Goal: Entertainment & Leisure: Consume media (video, audio)

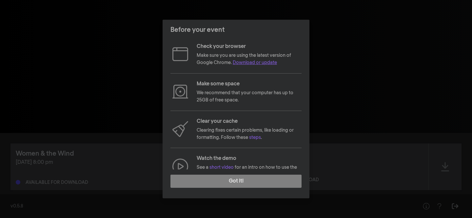
click at [255, 62] on link "Download or update" at bounding box center [255, 62] width 44 height 5
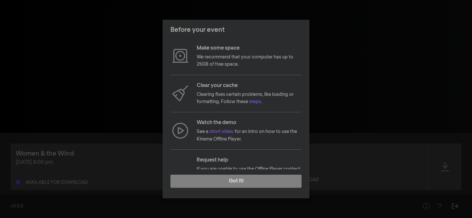
scroll to position [64, 0]
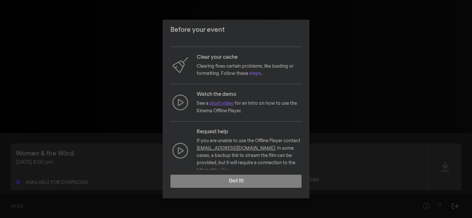
click at [223, 103] on link "short video" at bounding box center [221, 103] width 24 height 5
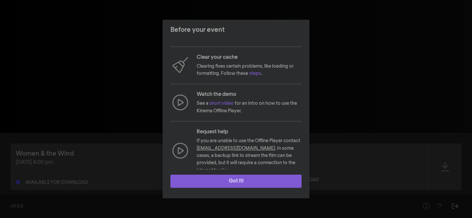
click at [247, 181] on button "Got it!" at bounding box center [235, 180] width 131 height 13
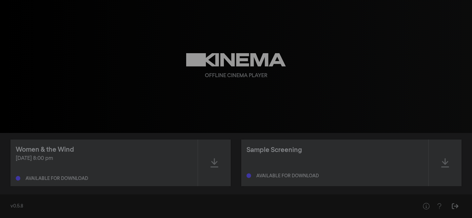
scroll to position [0, 0]
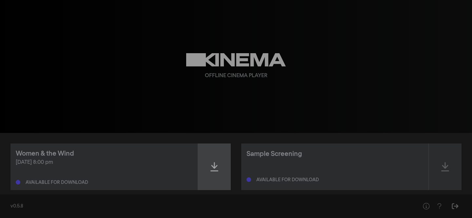
click at [215, 164] on icon at bounding box center [214, 166] width 8 height 9
click at [214, 167] on icon at bounding box center [214, 166] width 8 height 10
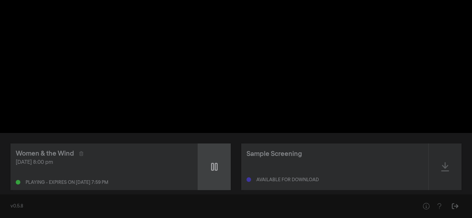
click at [214, 167] on icon at bounding box center [214, 166] width 7 height 10
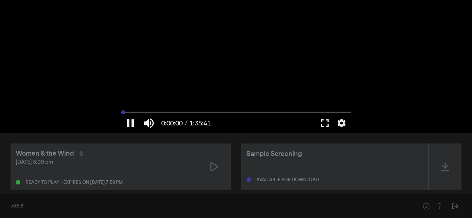
drag, startPoint x: 122, startPoint y: 112, endPoint x: 115, endPoint y: 112, distance: 7.2
click at [121, 112] on input "Seek" at bounding box center [235, 112] width 229 height 4
click at [344, 123] on button "settings" at bounding box center [341, 123] width 15 height 20
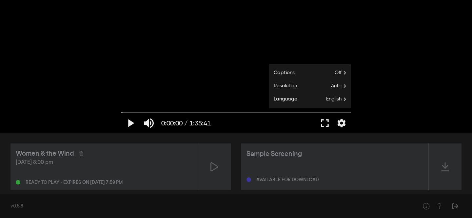
click at [308, 160] on div "Sample Screening Available for download" at bounding box center [334, 166] width 187 height 47
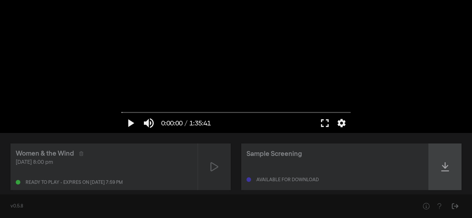
click at [446, 167] on icon at bounding box center [445, 166] width 8 height 9
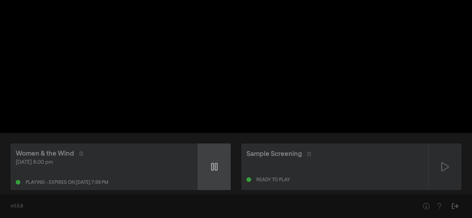
click at [217, 166] on icon at bounding box center [214, 167] width 7 height 8
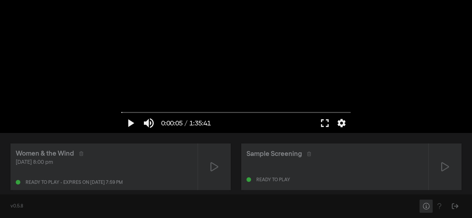
click at [427, 204] on icon "Help" at bounding box center [426, 206] width 8 height 7
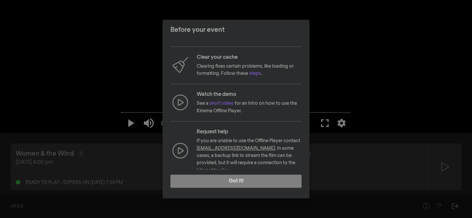
scroll to position [63, 0]
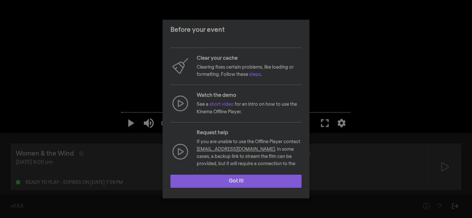
click at [248, 180] on button "Got it!" at bounding box center [235, 180] width 131 height 13
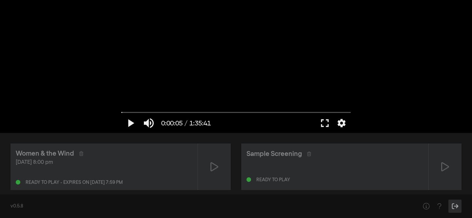
click at [455, 206] on icon "Sign Out" at bounding box center [455, 206] width 8 height 7
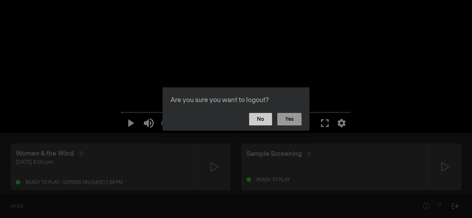
click at [261, 120] on button "No" at bounding box center [260, 119] width 23 height 12
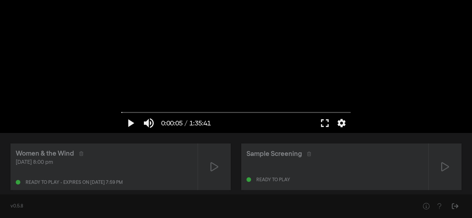
click at [282, 180] on div "Ready to play" at bounding box center [273, 179] width 34 height 5
click at [444, 163] on icon at bounding box center [445, 166] width 8 height 9
click at [326, 120] on button "fullscreen" at bounding box center [325, 123] width 18 height 20
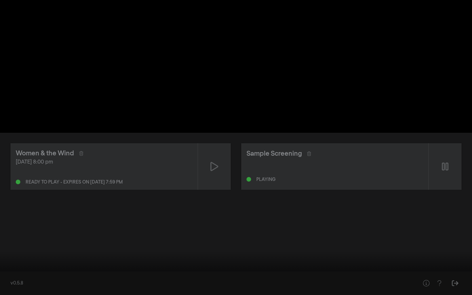
click at [443, 217] on button "fullscreen_exit" at bounding box center [443, 285] width 18 height 20
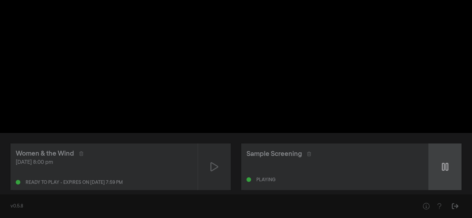
click at [448, 164] on icon at bounding box center [445, 167] width 7 height 8
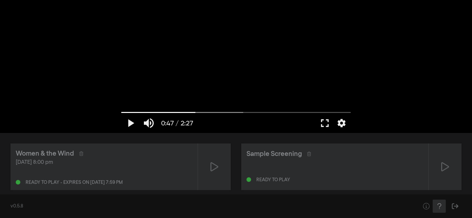
click at [441, 204] on icon "Help" at bounding box center [439, 206] width 4 height 6
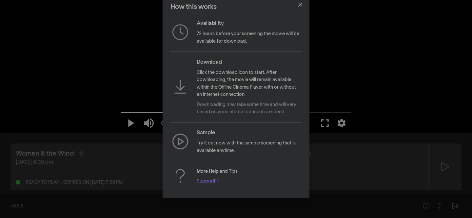
scroll to position [0, 0]
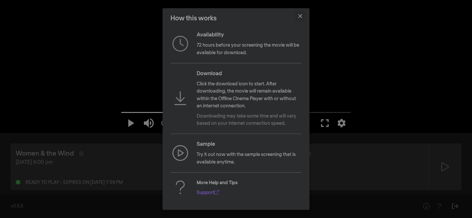
click at [302, 14] on button "Close" at bounding box center [300, 16] width 10 height 10
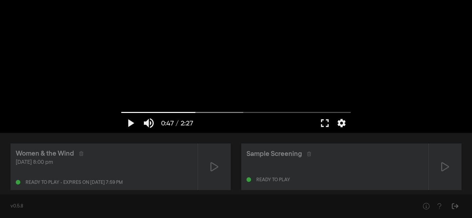
click at [137, 168] on div "[DATE] 8:00 pm Ready to play - expires on [DATE] 7:59 pm" at bounding box center [104, 171] width 177 height 26
click at [152, 165] on div "[DATE] 8:00 pm" at bounding box center [104, 162] width 177 height 8
click at [213, 166] on icon at bounding box center [214, 166] width 8 height 10
drag, startPoint x: 124, startPoint y: 112, endPoint x: 117, endPoint y: 112, distance: 6.6
click at [121, 112] on input "Seek" at bounding box center [235, 112] width 229 height 4
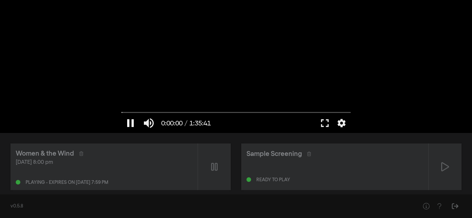
click at [130, 122] on button "pause" at bounding box center [130, 123] width 18 height 20
type input "0.76503"
